Goal: Register for event/course

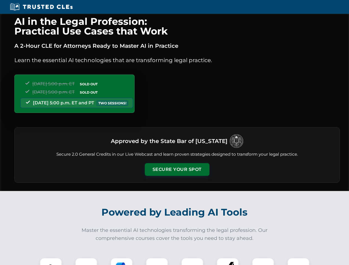
click at [177, 170] on button "Secure Your Spot" at bounding box center [177, 169] width 65 height 13
click at [51, 262] on img at bounding box center [51, 269] width 16 height 16
click at [86, 262] on div at bounding box center [86, 269] width 22 height 22
click at [122, 262] on div at bounding box center [122, 269] width 22 height 22
click at [157, 262] on img at bounding box center [156, 269] width 15 height 15
